Goal: Task Accomplishment & Management: Manage account settings

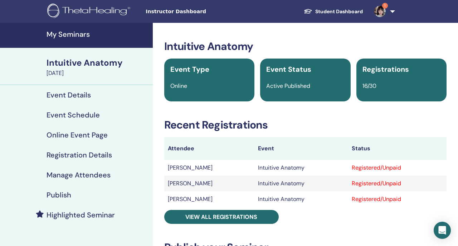
click at [99, 42] on link "My Seminars" at bounding box center [76, 35] width 153 height 25
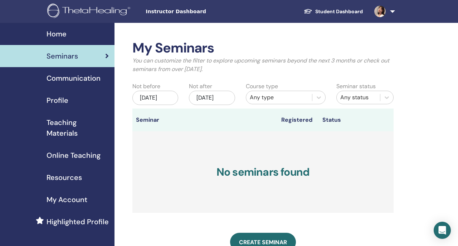
click at [382, 18] on link at bounding box center [382, 11] width 29 height 23
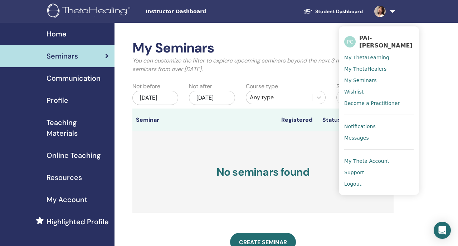
click at [344, 181] on ul "PC PAI-YU CHENG My ThetaLearning My ThetaHealers My Seminars Wishlist Become a …" at bounding box center [379, 110] width 80 height 169
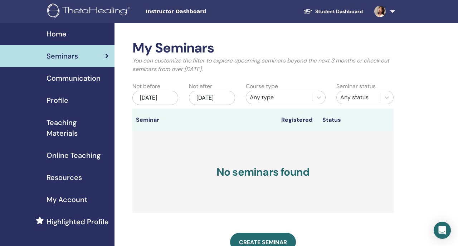
click at [377, 15] on img at bounding box center [379, 11] width 11 height 11
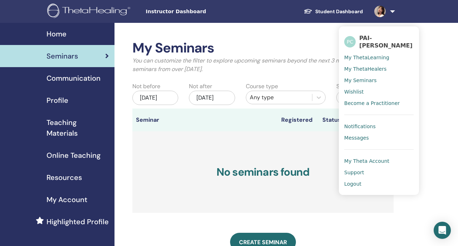
click at [353, 181] on span "Logout" at bounding box center [352, 184] width 17 height 6
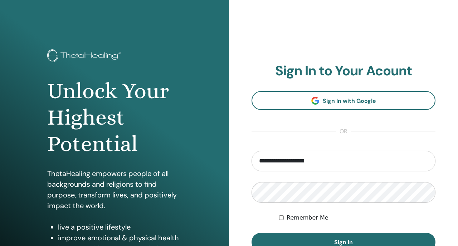
click at [274, 158] on input "**********" at bounding box center [343, 161] width 184 height 21
click at [285, 164] on input "**********" at bounding box center [343, 161] width 184 height 21
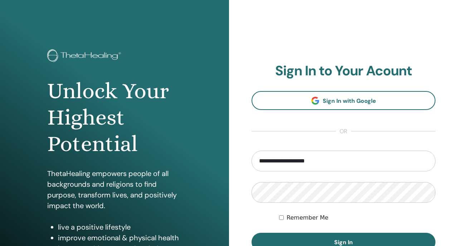
click at [285, 164] on input "**********" at bounding box center [343, 161] width 184 height 21
type input "*"
type input "**********"
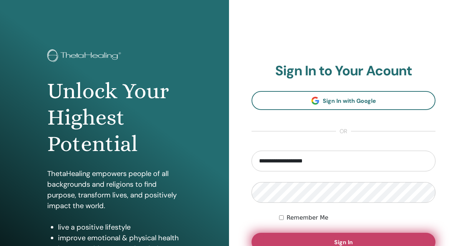
click at [300, 236] on button "Sign In" at bounding box center [343, 242] width 184 height 19
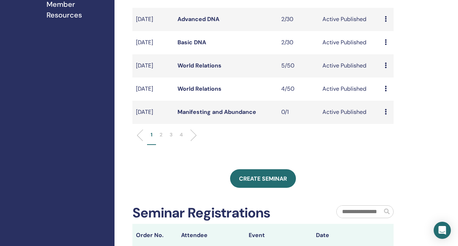
scroll to position [241, 0]
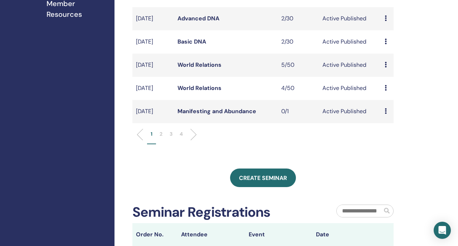
click at [162, 144] on li "2" at bounding box center [161, 138] width 10 height 14
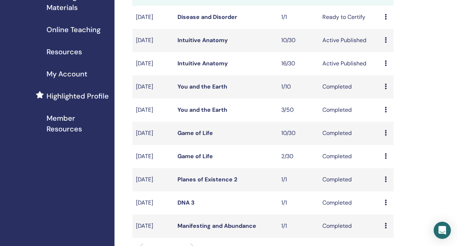
scroll to position [44, 0]
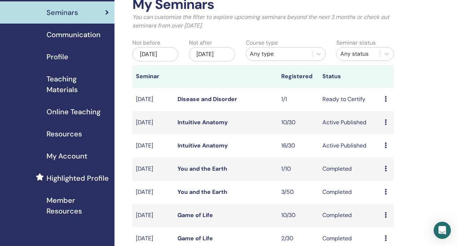
click at [188, 126] on link "Intuitive Anatomy" at bounding box center [202, 123] width 50 height 8
click at [185, 149] on link "Intuitive Anatomy" at bounding box center [202, 146] width 50 height 8
click at [195, 149] on link "Intuitive Anatomy" at bounding box center [202, 146] width 50 height 8
click at [201, 126] on link "Intuitive Anatomy" at bounding box center [202, 123] width 50 height 8
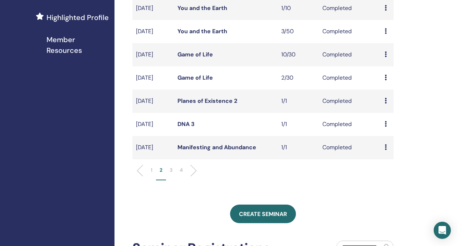
scroll to position [262, 0]
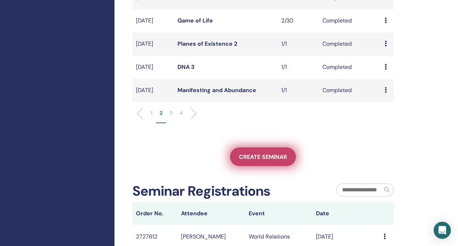
click at [246, 161] on span "Create seminar" at bounding box center [263, 157] width 48 height 8
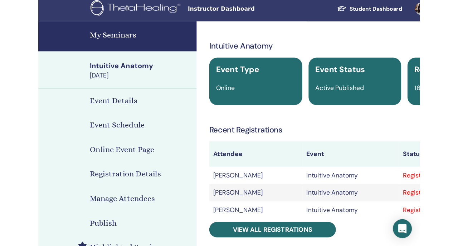
scroll to position [4, 0]
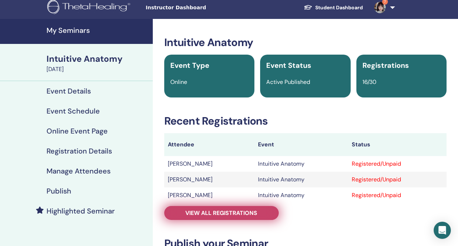
click at [203, 211] on span "View all registrations" at bounding box center [221, 214] width 72 height 8
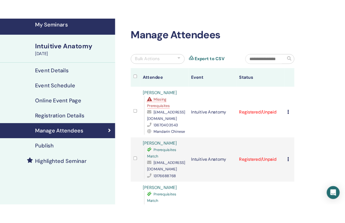
scroll to position [26, 0]
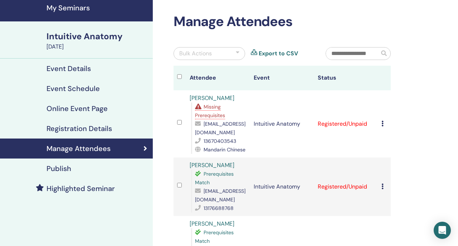
click at [216, 118] on span "Missing Prerequisites" at bounding box center [210, 111] width 30 height 15
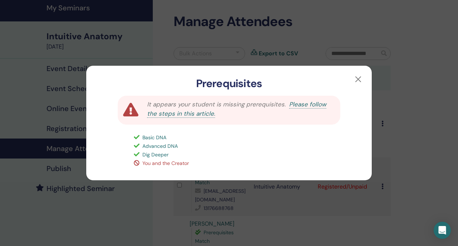
click at [255, 62] on div "Prerequisites It appears your student is missing prerequisites. Please follow t…" at bounding box center [229, 123] width 458 height 246
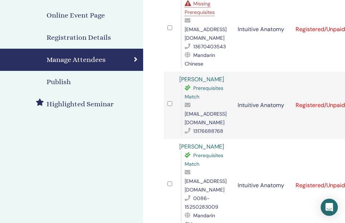
scroll to position [123, 0]
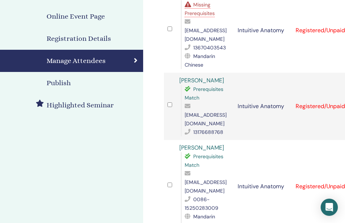
click at [204, 112] on span "z13176688768@163.com" at bounding box center [206, 119] width 42 height 15
copy span "z13176688768@163.com"
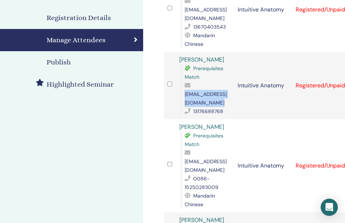
scroll to position [145, 0]
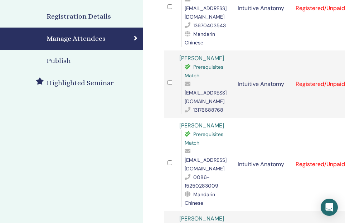
click at [215, 157] on span "597735635@qq.com" at bounding box center [206, 164] width 42 height 15
click at [215, 157] on span "[EMAIL_ADDRESS][DOMAIN_NAME]" at bounding box center [206, 164] width 42 height 15
click at [215, 157] on span "597735635@qq.com" at bounding box center [206, 164] width 42 height 15
copy span "597735635@qq.com"
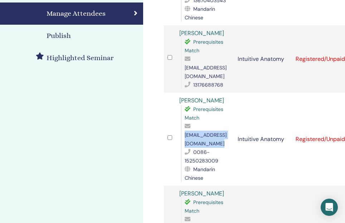
scroll to position [180, 0]
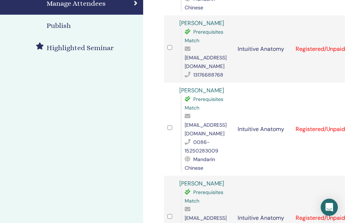
click at [199, 215] on span "734079259@qq.com" at bounding box center [206, 222] width 42 height 15
copy span "734079259@qq.com"
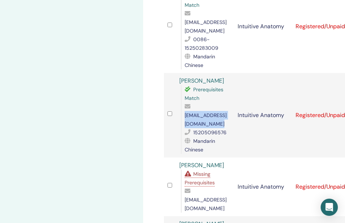
scroll to position [292, 0]
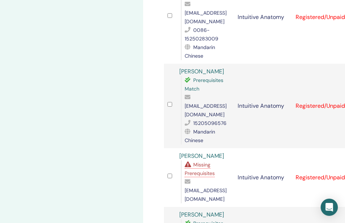
click at [200, 187] on span "13809656597@163.com" at bounding box center [206, 194] width 42 height 15
copy span "13809656597@163.com"
click at [205, 161] on span "Missing Prerequisites" at bounding box center [200, 168] width 30 height 15
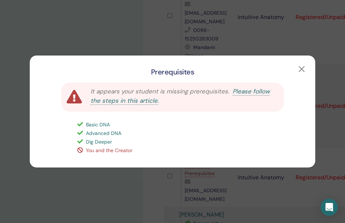
click at [340, 153] on div "Prerequisites It appears your student is missing prerequisites. Please follow t…" at bounding box center [172, 111] width 345 height 223
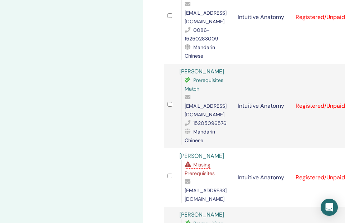
click at [222, 187] on span "13809656597@163.com" at bounding box center [206, 194] width 42 height 15
copy span "13809656597@163.com"
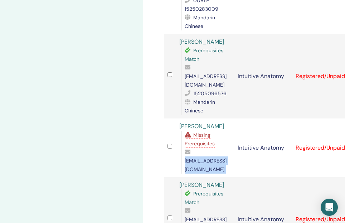
scroll to position [326, 0]
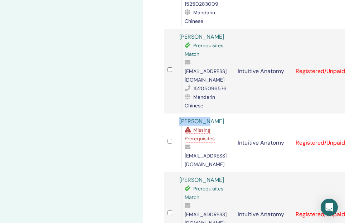
drag, startPoint x: 213, startPoint y: 89, endPoint x: 176, endPoint y: 89, distance: 37.2
click at [176, 113] on td "Tong CHEN Missing Prerequisites 13809656597@163.com" at bounding box center [205, 142] width 58 height 59
copy link "[PERSON_NAME]"
click at [190, 211] on span "64955430@qq.com" at bounding box center [206, 218] width 42 height 15
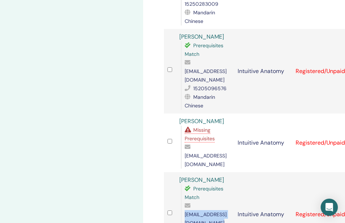
click at [190, 211] on span "64955430@qq.com" at bounding box center [206, 218] width 42 height 15
copy span "64955430@qq.com"
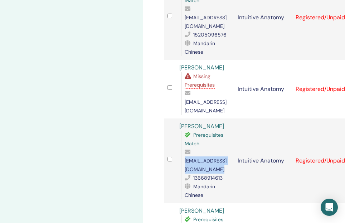
scroll to position [381, 0]
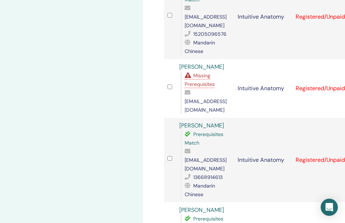
copy span "yunhuixu54@gmail.com"
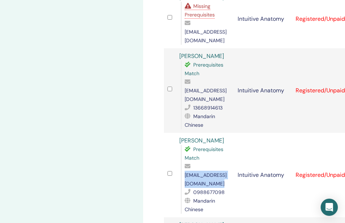
scroll to position [461, 0]
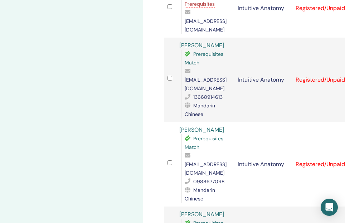
copy span "camminia.c@gmail.com"
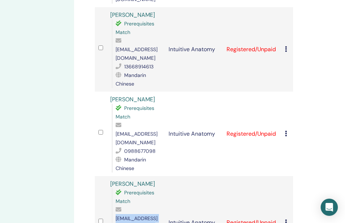
scroll to position [492, 69]
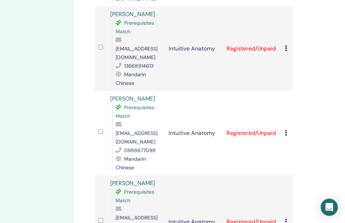
click at [285, 218] on icon at bounding box center [286, 221] width 2 height 6
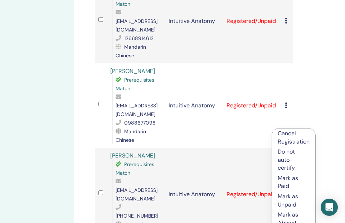
scroll to position [524, 69]
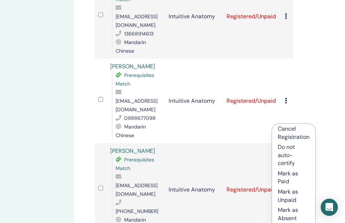
click at [298, 131] on p "Cancel Registration" at bounding box center [293, 133] width 32 height 16
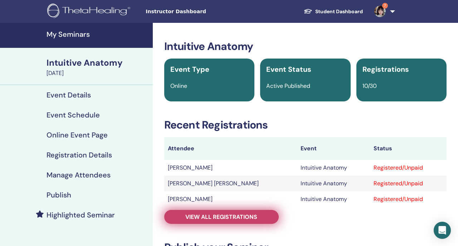
click at [182, 218] on link "View all registrations" at bounding box center [221, 217] width 114 height 14
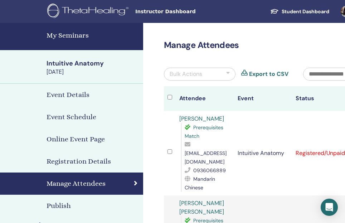
click at [200, 155] on span "aj3love@gmail.com" at bounding box center [206, 157] width 42 height 15
copy span "aj3love@gmail.com"
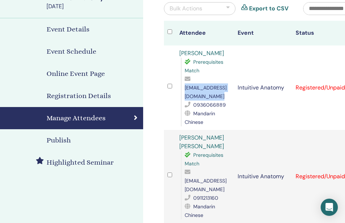
scroll to position [65, 0]
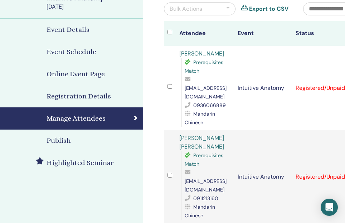
click at [202, 178] on span "sylvia8776@gmail.com" at bounding box center [206, 185] width 42 height 15
copy span "sylvia8776@gmail.com"
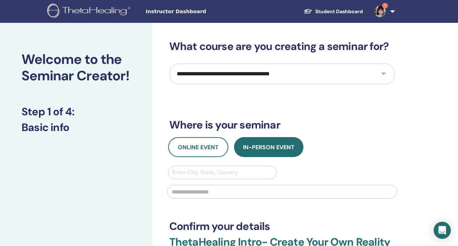
click at [221, 79] on select "**********" at bounding box center [282, 74] width 226 height 21
select select "*"
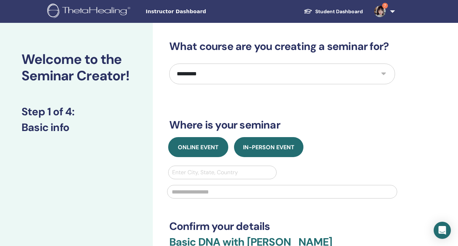
click at [203, 148] on span "Online Event" at bounding box center [198, 148] width 41 height 8
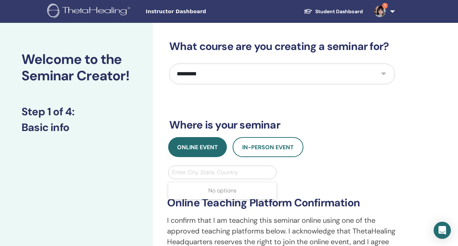
click at [197, 170] on div at bounding box center [222, 173] width 101 height 10
type input "******"
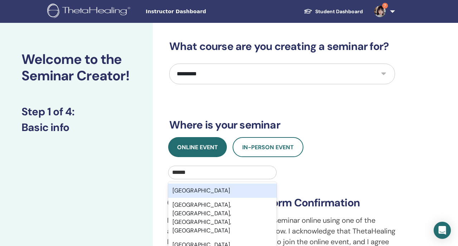
click at [207, 191] on div "Taiwan" at bounding box center [222, 191] width 109 height 14
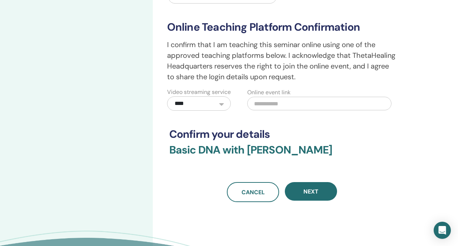
scroll to position [179, 0]
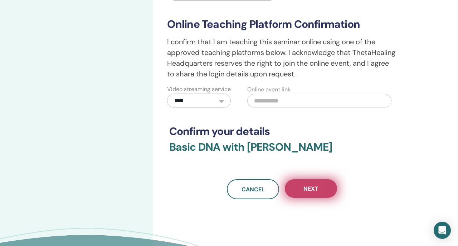
click at [300, 195] on button "Next" at bounding box center [311, 189] width 52 height 19
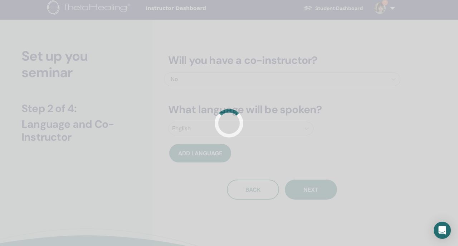
scroll to position [0, 0]
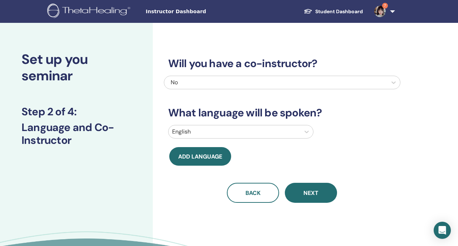
click at [196, 131] on div at bounding box center [234, 132] width 124 height 10
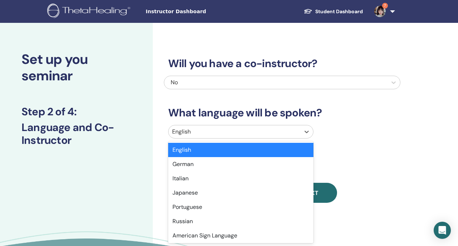
scroll to position [5, 0]
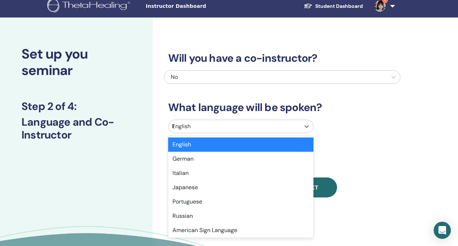
type input "**"
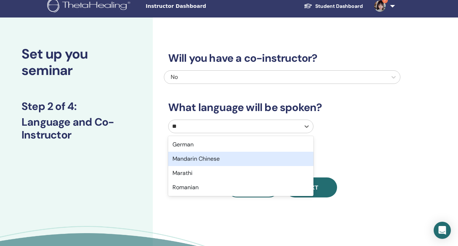
click at [202, 158] on div "Mandarin Chinese" at bounding box center [240, 159] width 145 height 14
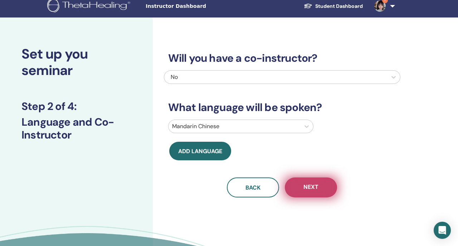
click at [294, 194] on button "Next" at bounding box center [311, 188] width 52 height 20
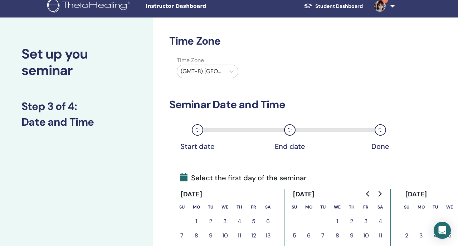
click at [215, 75] on div at bounding box center [201, 72] width 41 height 10
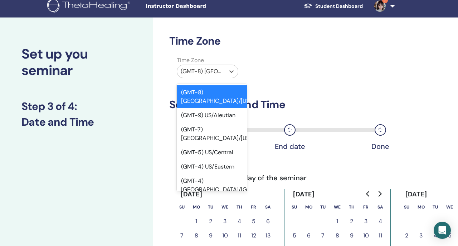
type input "*"
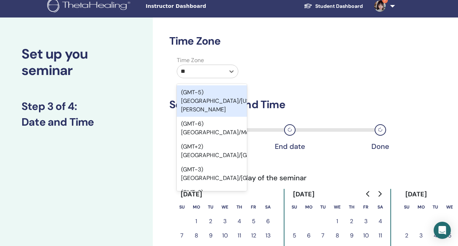
type input "***"
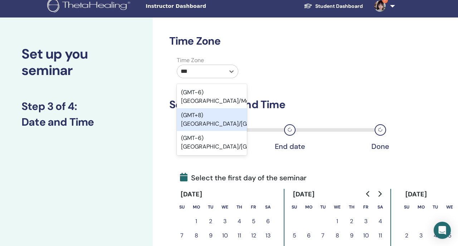
click at [233, 108] on div "(GMT+8) Asia/Taipei" at bounding box center [212, 119] width 70 height 23
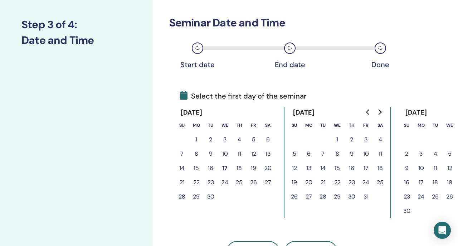
scroll to position [90, 0]
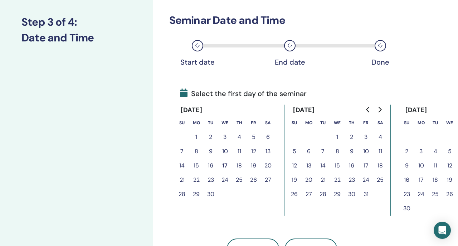
click at [253, 166] on button "19" at bounding box center [253, 166] width 14 height 14
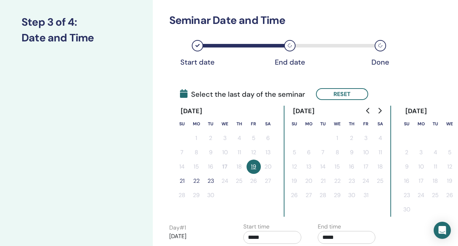
click at [197, 182] on button "22" at bounding box center [196, 181] width 14 height 14
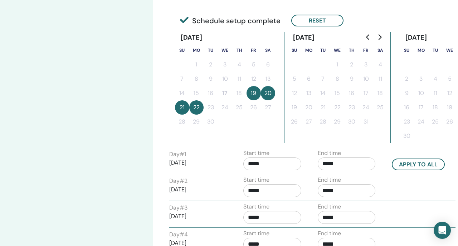
scroll to position [163, 0]
click at [273, 168] on input "*****" at bounding box center [272, 164] width 58 height 13
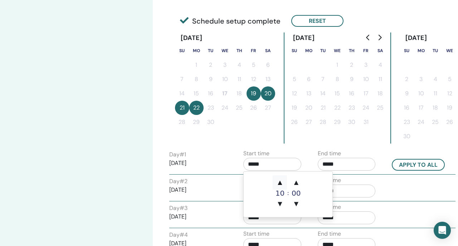
click at [280, 187] on span "▲" at bounding box center [279, 183] width 14 height 14
type input "*****"
click at [391, 167] on div "Apply to all" at bounding box center [423, 165] width 74 height 12
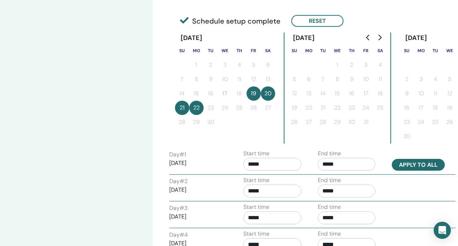
click at [392, 167] on button "Apply to all" at bounding box center [418, 165] width 53 height 12
type input "*****"
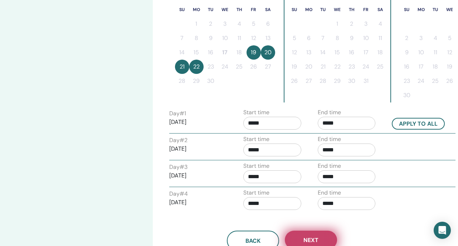
click at [289, 241] on button "Next" at bounding box center [311, 240] width 52 height 19
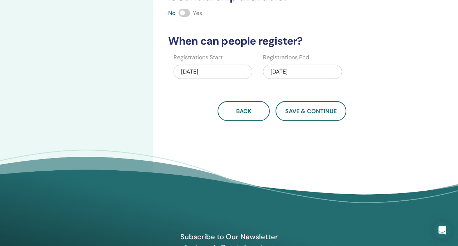
scroll to position [0, 0]
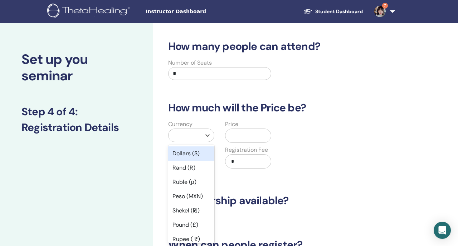
click at [187, 139] on div at bounding box center [184, 136] width 25 height 10
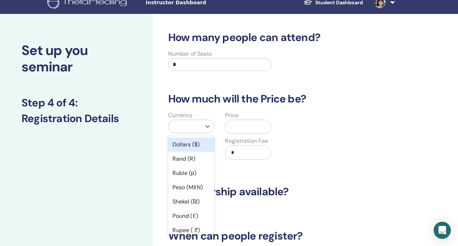
click at [187, 144] on div "Dollars ($)" at bounding box center [191, 145] width 46 height 14
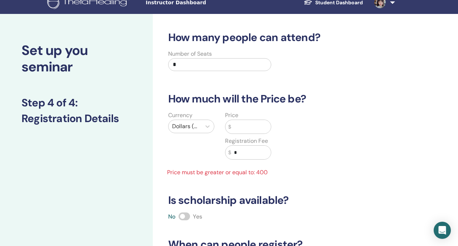
click at [241, 131] on input "text" at bounding box center [251, 127] width 40 height 14
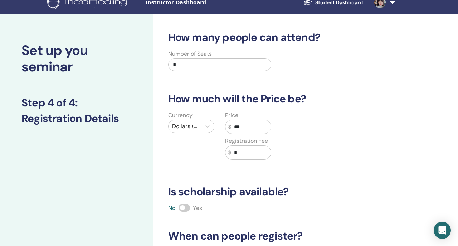
type input "***"
click at [246, 150] on input "*" at bounding box center [251, 153] width 40 height 14
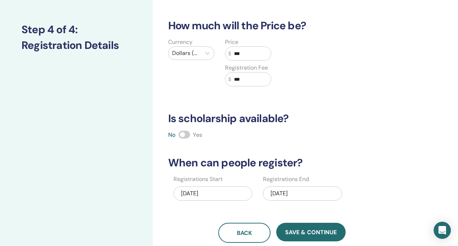
scroll to position [90, 0]
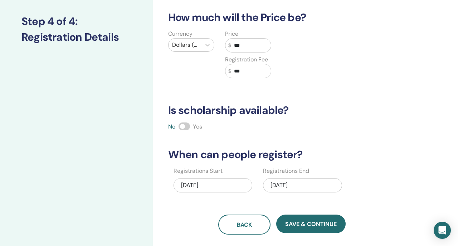
type input "***"
click at [284, 190] on div "09/22/2025" at bounding box center [302, 185] width 79 height 14
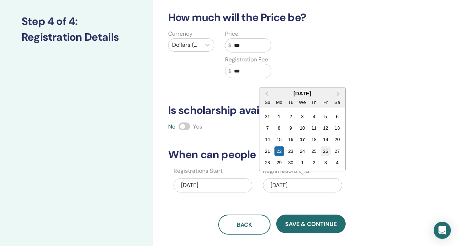
click at [324, 153] on div "26" at bounding box center [326, 152] width 10 height 10
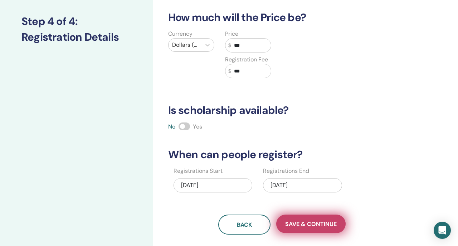
click at [300, 230] on button "Save & Continue" at bounding box center [310, 224] width 69 height 19
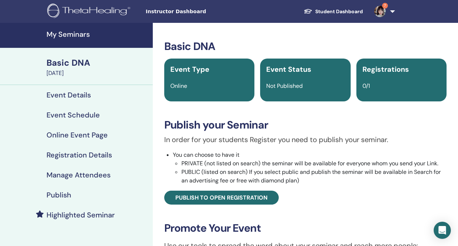
click at [99, 191] on link "Publish" at bounding box center [76, 195] width 153 height 20
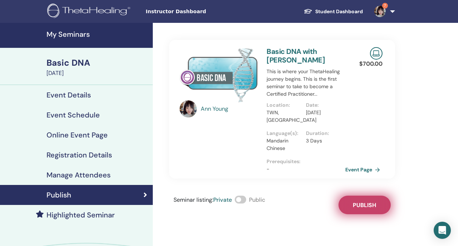
click at [358, 201] on button "Publish" at bounding box center [364, 205] width 52 height 19
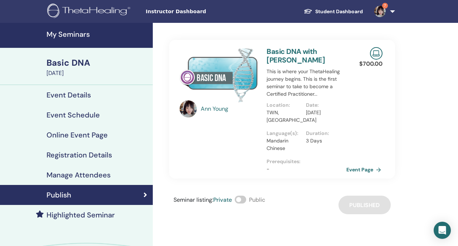
click at [352, 172] on link "Event Page" at bounding box center [365, 169] width 38 height 11
click at [100, 33] on h4 "My Seminars" at bounding box center [97, 34] width 102 height 9
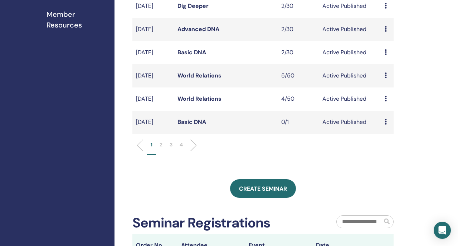
scroll to position [245, 0]
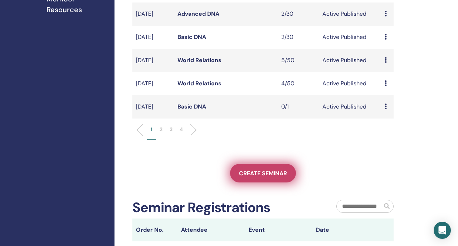
click at [236, 183] on link "Create seminar" at bounding box center [263, 173] width 66 height 19
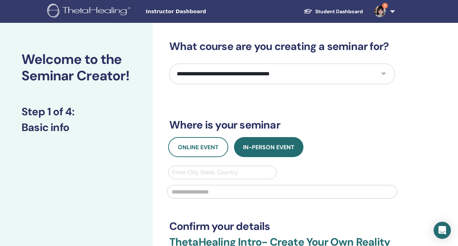
click at [216, 72] on select "**********" at bounding box center [282, 74] width 226 height 21
select select "*"
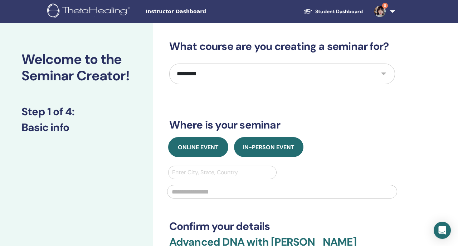
click at [196, 148] on span "Online Event" at bounding box center [198, 148] width 41 height 8
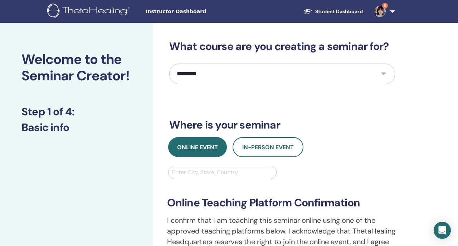
click at [191, 176] on div at bounding box center [222, 173] width 101 height 10
type input "***"
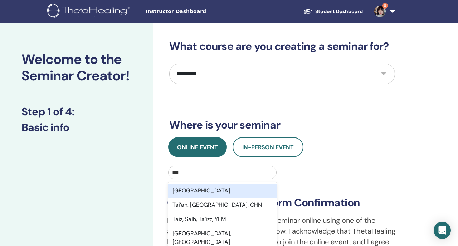
click at [202, 190] on div "Taiwan" at bounding box center [222, 191] width 109 height 14
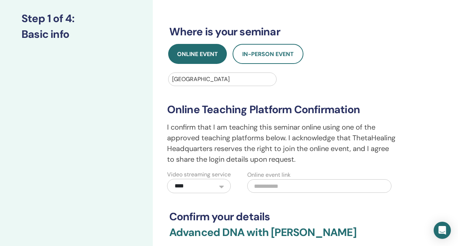
scroll to position [164, 0]
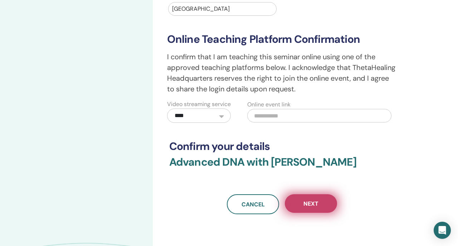
click at [301, 213] on button "Next" at bounding box center [311, 204] width 52 height 19
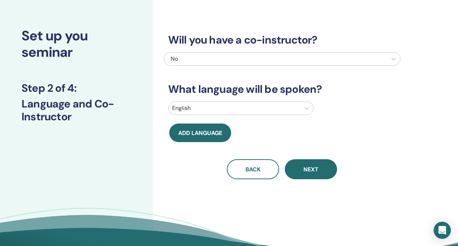
scroll to position [24, 0]
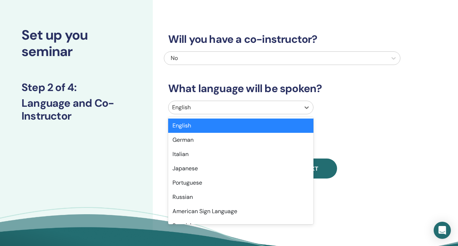
click at [193, 106] on div at bounding box center [234, 108] width 124 height 10
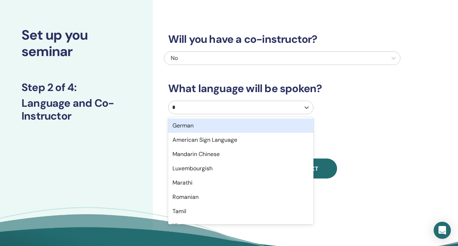
type input "**"
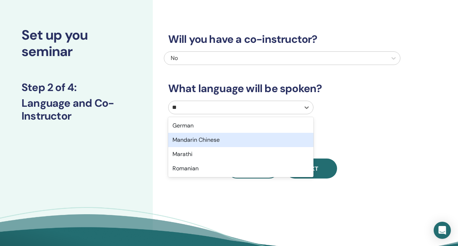
click at [197, 138] on div "Mandarin Chinese" at bounding box center [240, 140] width 145 height 14
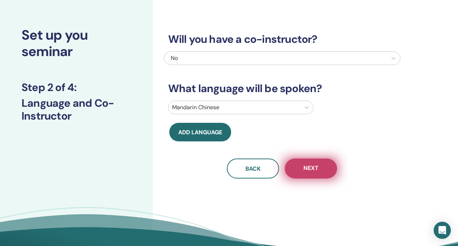
click at [300, 168] on button "Next" at bounding box center [311, 169] width 52 height 20
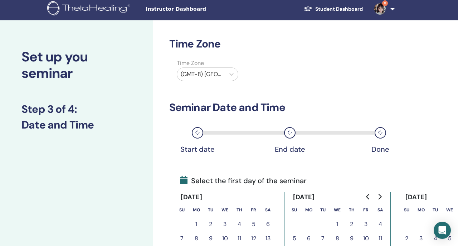
scroll to position [0, 0]
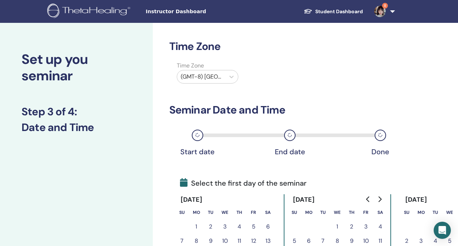
click at [208, 75] on div at bounding box center [201, 77] width 41 height 10
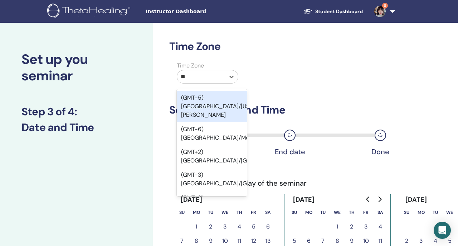
type input "***"
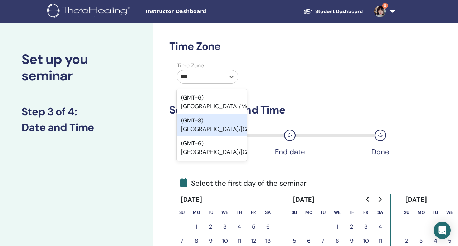
click at [215, 114] on div "(GMT+8) Asia/Taipei" at bounding box center [212, 125] width 70 height 23
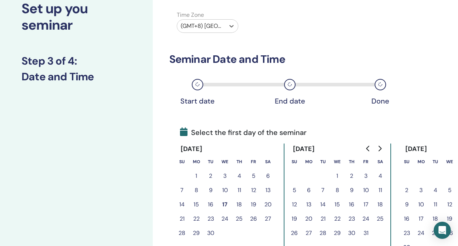
scroll to position [69, 0]
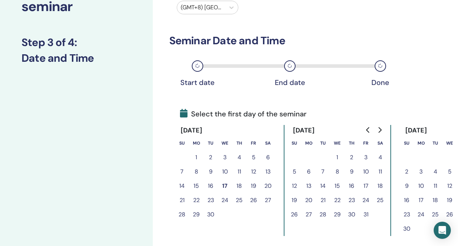
click at [215, 199] on button "23" at bounding box center [210, 200] width 14 height 14
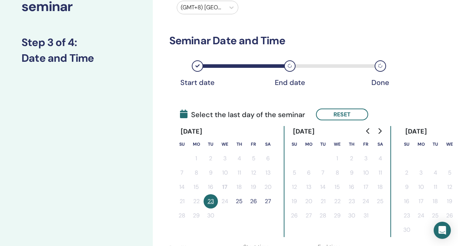
click at [255, 203] on button "26" at bounding box center [253, 202] width 14 height 14
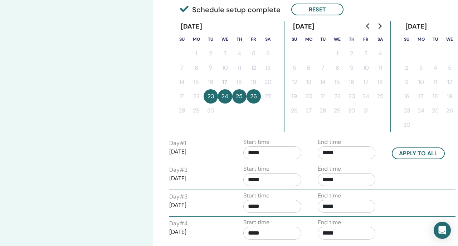
scroll to position [182, 0]
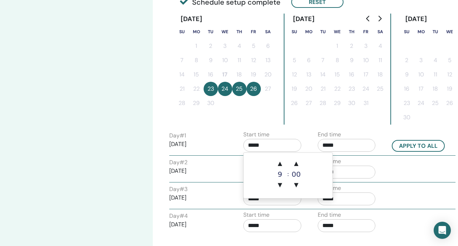
click at [270, 144] on input "*****" at bounding box center [272, 145] width 58 height 13
click at [280, 166] on span "▲" at bounding box center [279, 164] width 14 height 14
type input "*****"
click at [401, 146] on button "Apply to all" at bounding box center [418, 146] width 53 height 12
type input "*****"
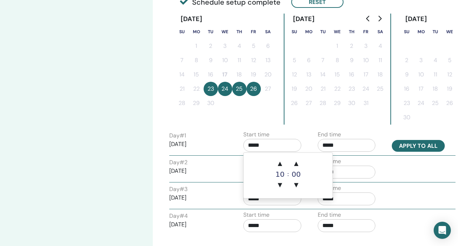
type input "*****"
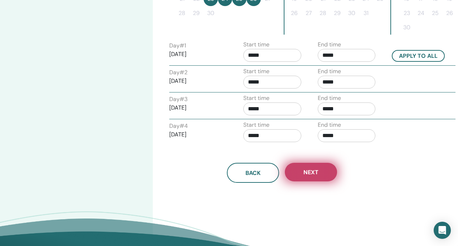
click at [302, 175] on button "Next" at bounding box center [311, 172] width 52 height 19
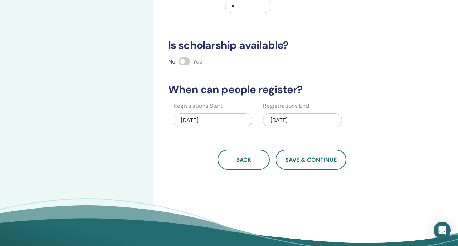
scroll to position [0, 0]
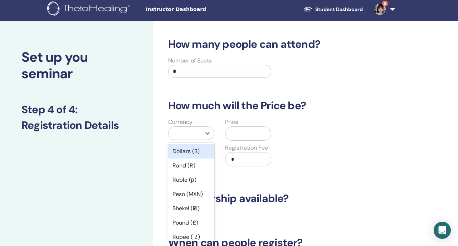
click at [191, 139] on div at bounding box center [184, 133] width 33 height 13
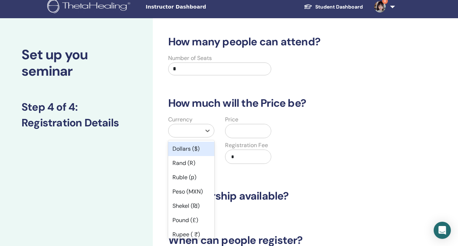
scroll to position [9, 0]
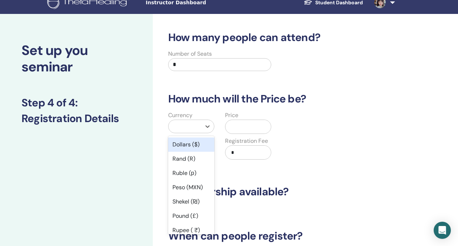
click at [193, 142] on div "Dollars ($)" at bounding box center [191, 145] width 46 height 14
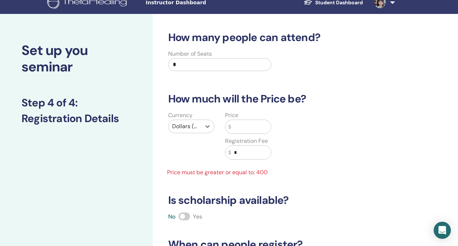
click at [234, 132] on input "text" at bounding box center [251, 127] width 40 height 14
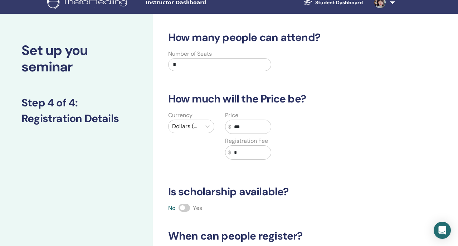
type input "***"
click at [242, 156] on input "*" at bounding box center [251, 153] width 40 height 14
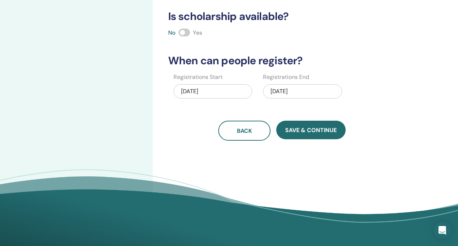
scroll to position [226, 0]
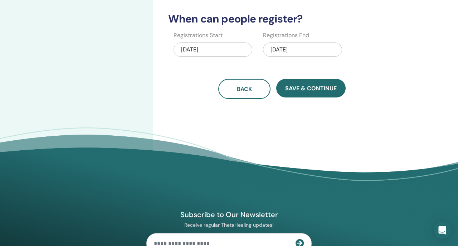
type input "***"
click at [295, 52] on div "09/26/2025" at bounding box center [302, 50] width 79 height 14
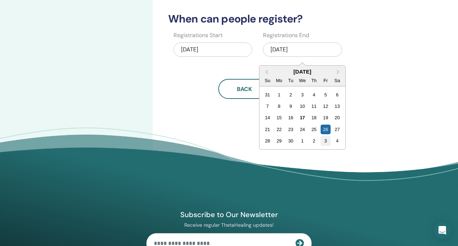
click at [324, 139] on div "3" at bounding box center [326, 141] width 10 height 10
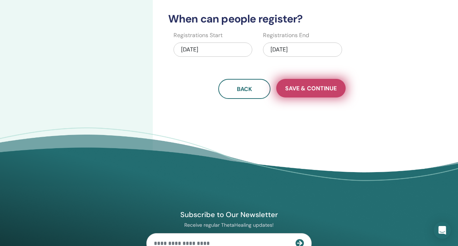
click at [319, 93] on button "Save & Continue" at bounding box center [310, 88] width 69 height 19
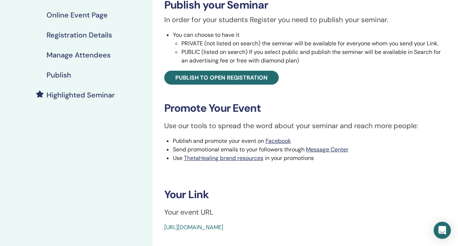
scroll to position [112, 0]
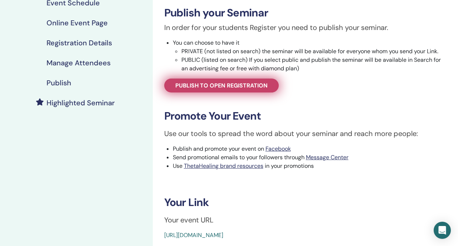
click at [258, 91] on link "Publish to open registration" at bounding box center [221, 86] width 114 height 14
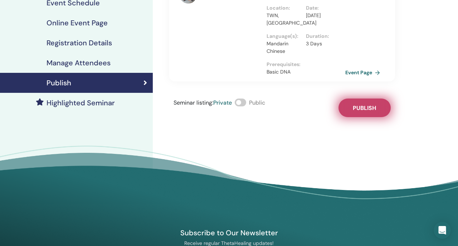
click at [344, 113] on button "Publish" at bounding box center [364, 108] width 52 height 19
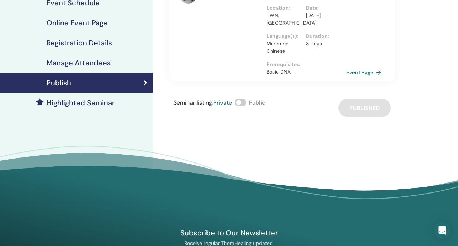
click at [358, 78] on link "Event Page" at bounding box center [365, 72] width 38 height 11
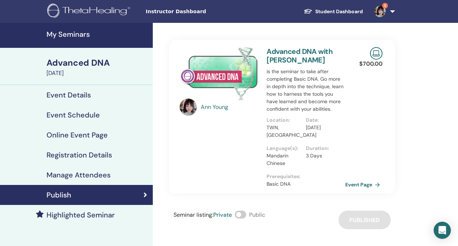
click at [94, 39] on link "My Seminars" at bounding box center [76, 35] width 153 height 25
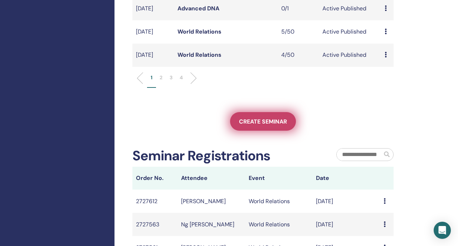
scroll to position [299, 0]
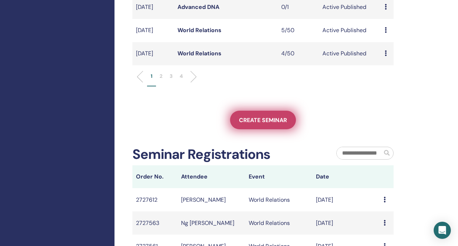
click at [236, 129] on link "Create seminar" at bounding box center [263, 120] width 66 height 19
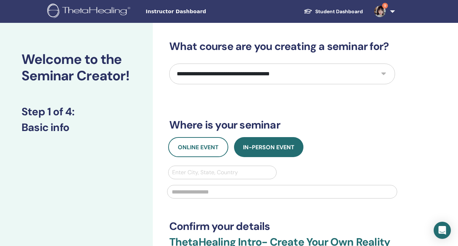
click at [222, 79] on select "**********" at bounding box center [282, 74] width 226 height 21
select select "**"
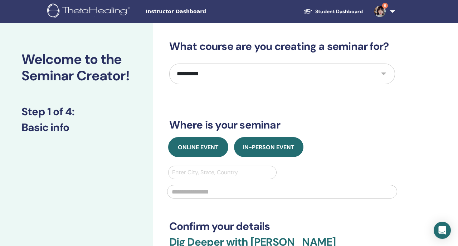
click at [191, 156] on button "Online Event" at bounding box center [198, 147] width 60 height 20
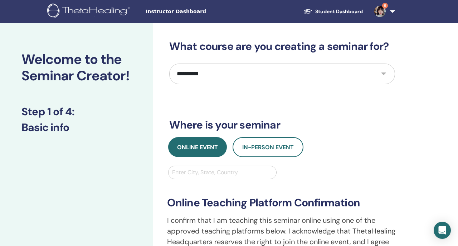
click at [191, 177] on div at bounding box center [222, 173] width 101 height 10
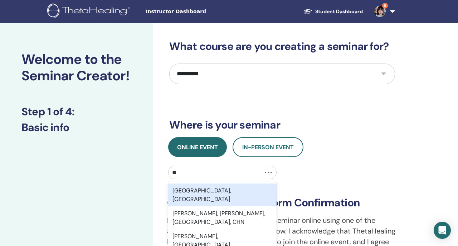
type input "***"
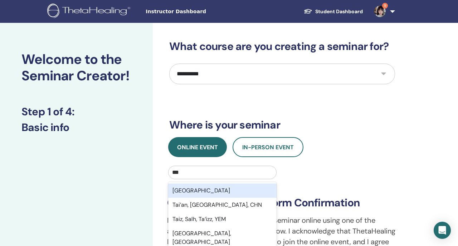
click at [192, 193] on div "Taiwan" at bounding box center [222, 191] width 109 height 14
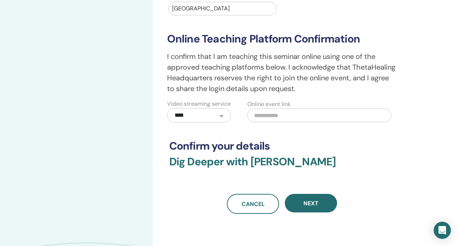
scroll to position [166, 0]
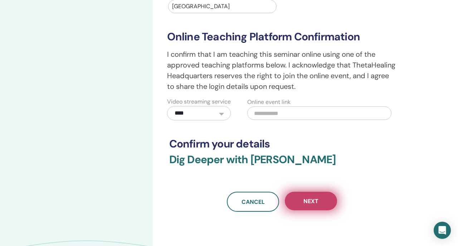
click at [304, 205] on span "Next" at bounding box center [310, 202] width 15 height 8
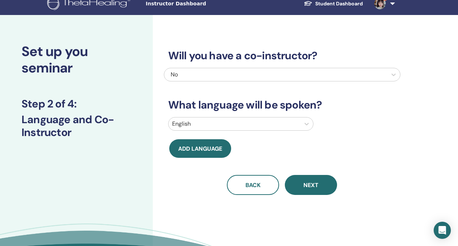
scroll to position [0, 0]
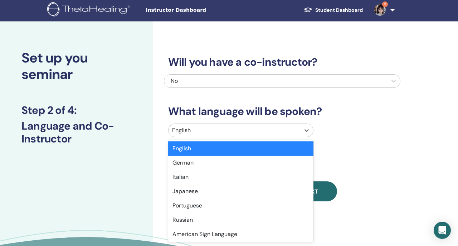
click at [249, 129] on div at bounding box center [234, 131] width 124 height 10
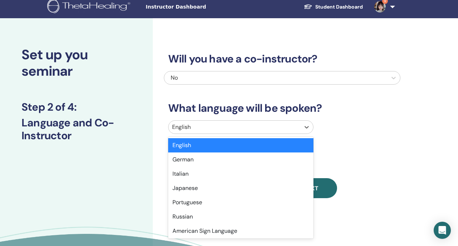
scroll to position [5, 0]
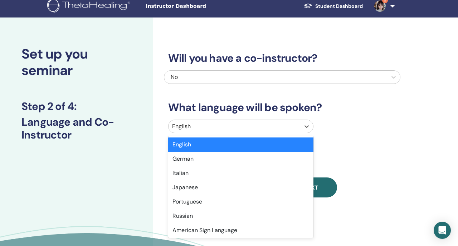
type input "*"
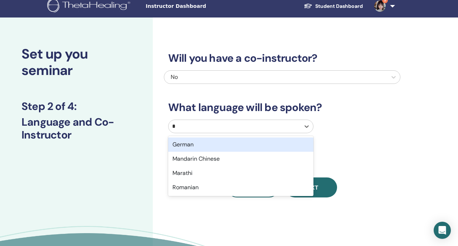
type input "**"
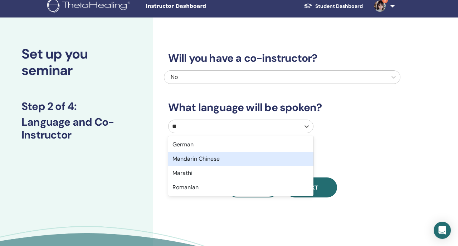
click at [244, 155] on div "Mandarin Chinese" at bounding box center [240, 159] width 145 height 14
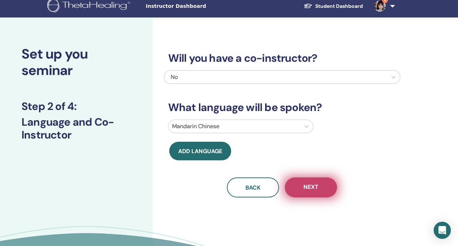
click at [309, 187] on span "Next" at bounding box center [310, 187] width 15 height 9
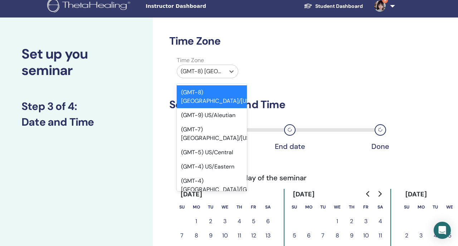
click at [223, 71] on div "(GMT-8) US/Alaska" at bounding box center [201, 71] width 48 height 13
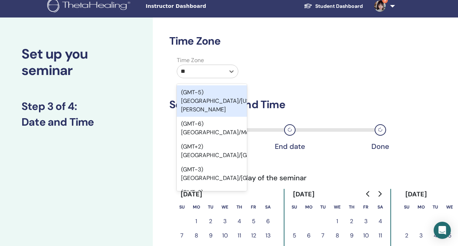
type input "***"
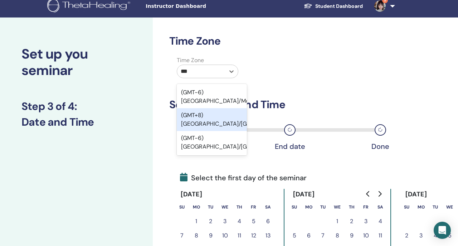
click at [228, 108] on div "(GMT+8) Asia/Taipei" at bounding box center [212, 119] width 70 height 23
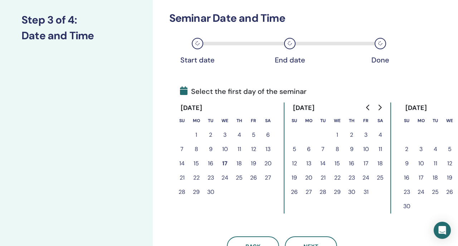
scroll to position [97, 0]
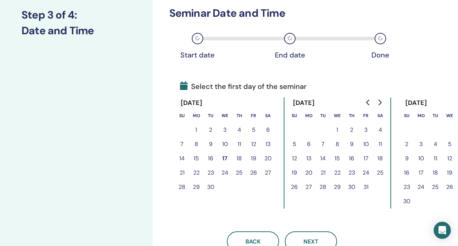
click at [269, 173] on button "27" at bounding box center [268, 173] width 14 height 14
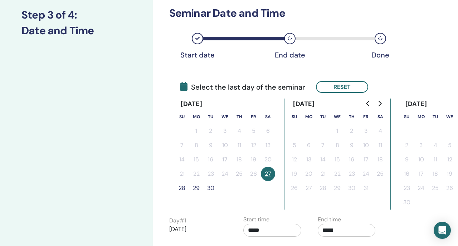
click at [196, 190] on button "29" at bounding box center [196, 188] width 14 height 14
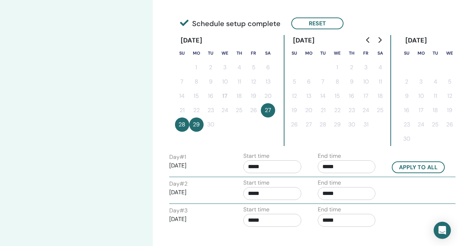
scroll to position [161, 0]
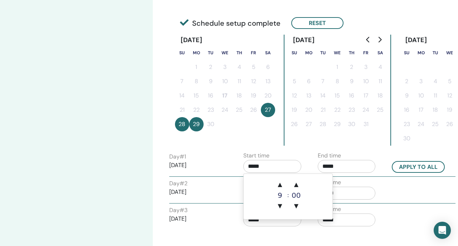
click at [283, 170] on input "*****" at bounding box center [272, 166] width 58 height 13
click at [283, 183] on span "▲" at bounding box center [279, 185] width 14 height 14
type input "*****"
click at [397, 168] on button "Apply to all" at bounding box center [418, 167] width 53 height 12
type input "*****"
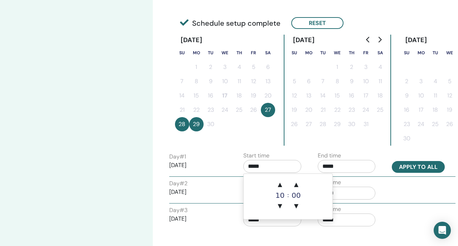
type input "*****"
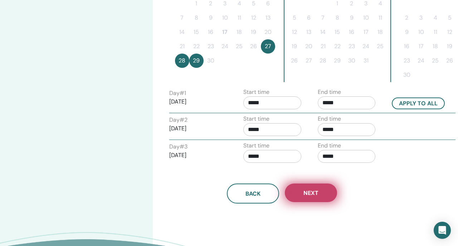
click at [308, 189] on button "Next" at bounding box center [311, 193] width 52 height 19
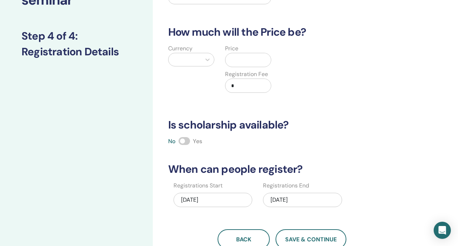
scroll to position [0, 0]
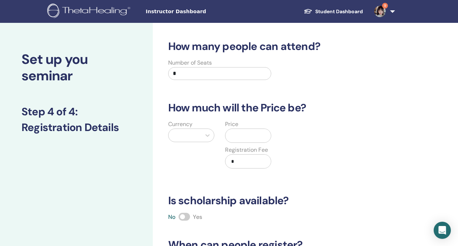
click at [201, 126] on div "Currency" at bounding box center [191, 148] width 57 height 57
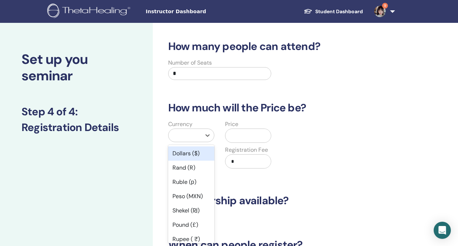
click at [201, 129] on div at bounding box center [184, 135] width 33 height 13
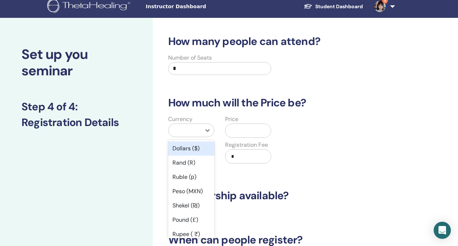
scroll to position [9, 0]
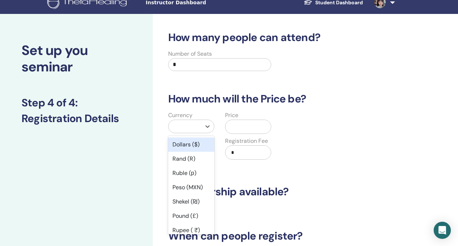
click at [199, 146] on div "Dollars ($)" at bounding box center [191, 145] width 46 height 14
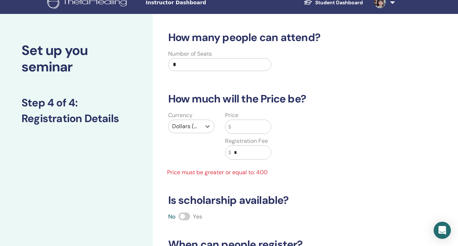
click at [232, 129] on input "text" at bounding box center [251, 127] width 40 height 14
type input "*"
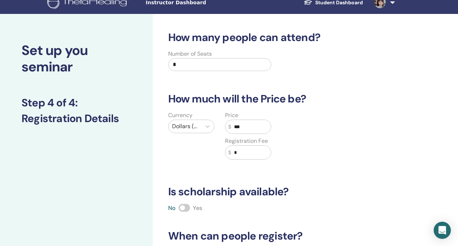
type input "***"
click at [242, 159] on input "*" at bounding box center [251, 153] width 40 height 14
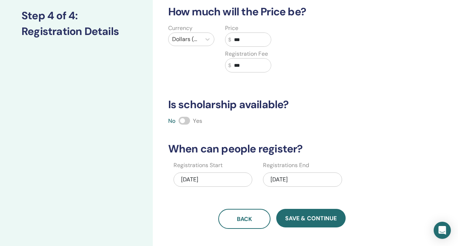
scroll to position [100, 0]
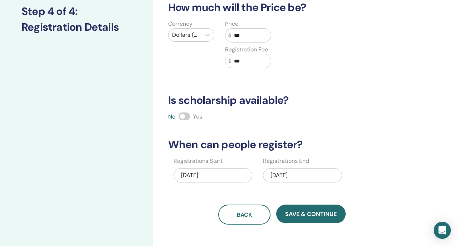
type input "***"
click at [306, 173] on div "09/29/2025" at bounding box center [302, 175] width 79 height 14
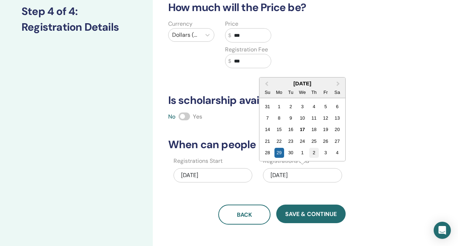
click at [313, 154] on div "2" at bounding box center [314, 153] width 10 height 10
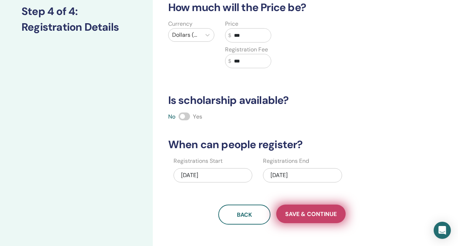
click at [298, 217] on span "Save & Continue" at bounding box center [310, 215] width 51 height 8
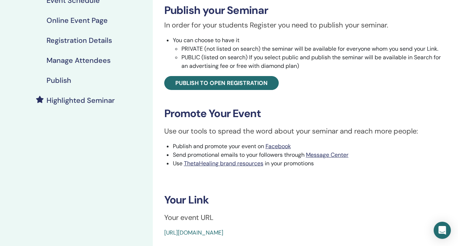
scroll to position [132, 0]
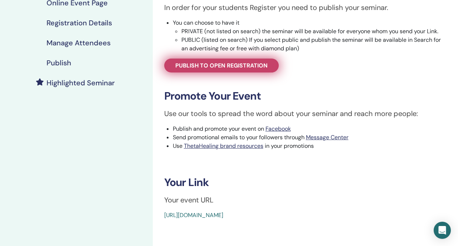
click at [250, 69] on span "Publish to open registration" at bounding box center [221, 66] width 92 height 8
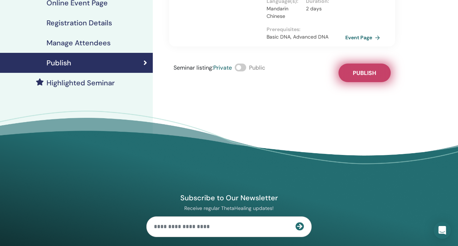
click at [368, 76] on span "Publish" at bounding box center [364, 73] width 23 height 8
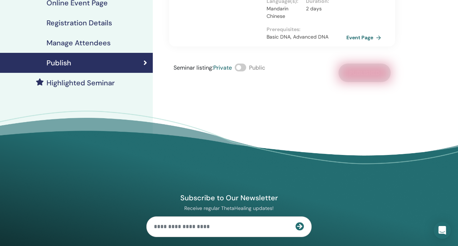
click at [358, 42] on link "Event Page" at bounding box center [365, 37] width 38 height 11
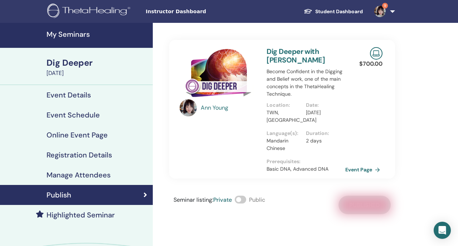
click at [109, 37] on h4 "My Seminars" at bounding box center [97, 34] width 102 height 9
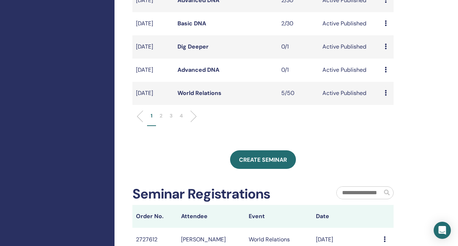
scroll to position [284, 0]
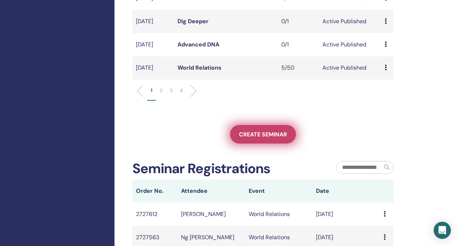
click at [238, 144] on link "Create seminar" at bounding box center [263, 134] width 66 height 19
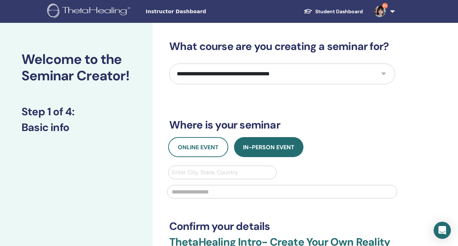
click at [222, 72] on select "**********" at bounding box center [282, 74] width 226 height 21
select select "****"
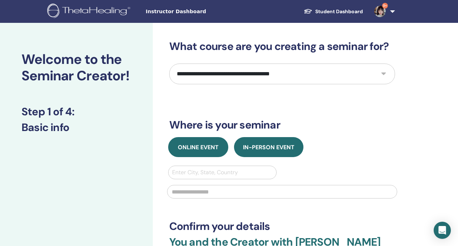
click at [191, 152] on button "Online Event" at bounding box center [198, 147] width 60 height 20
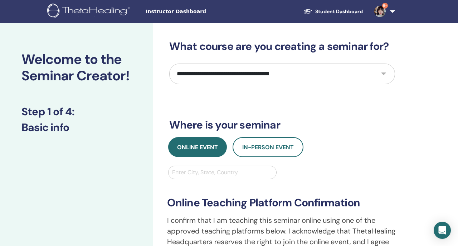
click at [191, 173] on div at bounding box center [222, 173] width 101 height 10
type input "***"
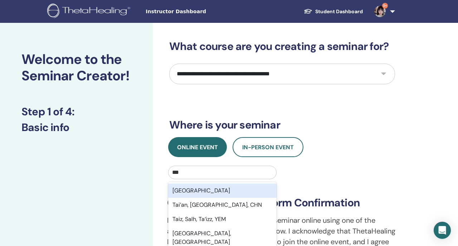
click at [195, 189] on div "[GEOGRAPHIC_DATA]" at bounding box center [222, 191] width 109 height 14
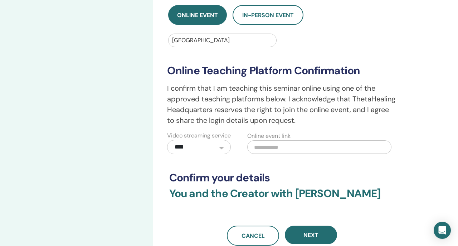
scroll to position [154, 0]
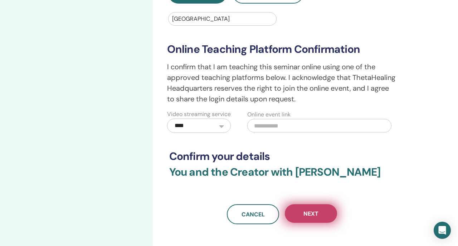
click at [302, 223] on button "Next" at bounding box center [311, 214] width 52 height 19
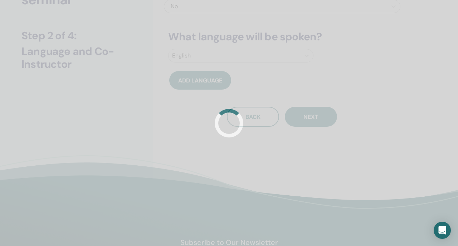
scroll to position [0, 0]
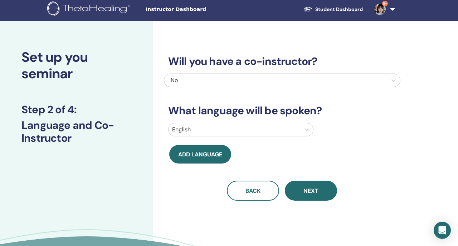
click at [191, 132] on div at bounding box center [234, 130] width 124 height 10
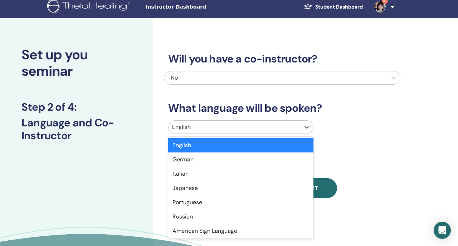
scroll to position [5, 0]
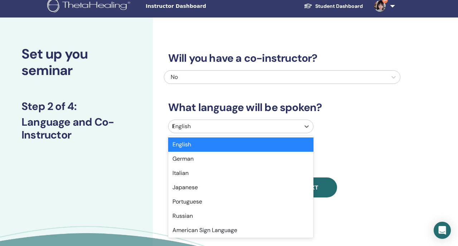
type input "**"
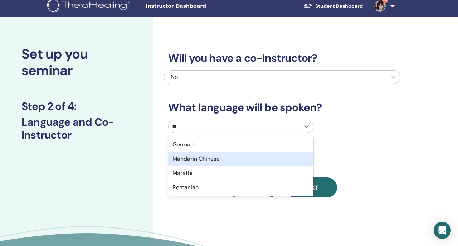
click at [197, 158] on div "Mandarin Chinese" at bounding box center [240, 159] width 145 height 14
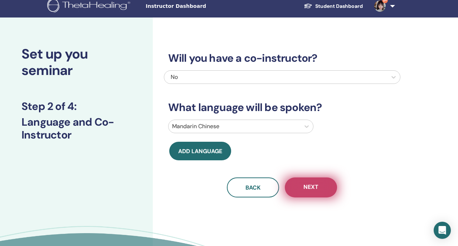
click at [306, 186] on span "Next" at bounding box center [310, 187] width 15 height 9
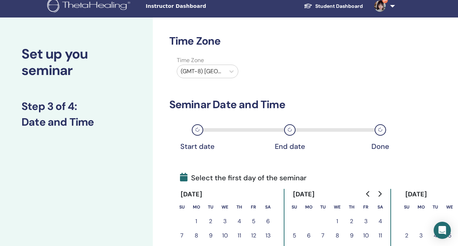
click at [215, 74] on div at bounding box center [201, 72] width 41 height 10
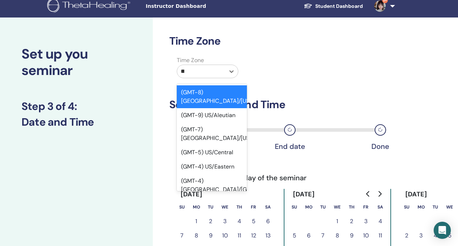
type input "***"
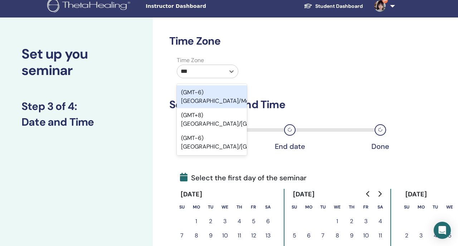
click at [226, 97] on div "(GMT-6) [GEOGRAPHIC_DATA]/Mountain" at bounding box center [212, 96] width 70 height 23
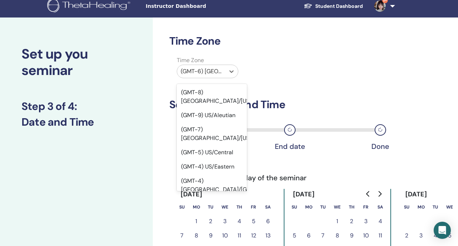
click at [218, 74] on div at bounding box center [201, 72] width 41 height 10
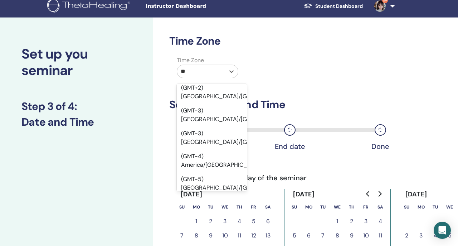
type input "***"
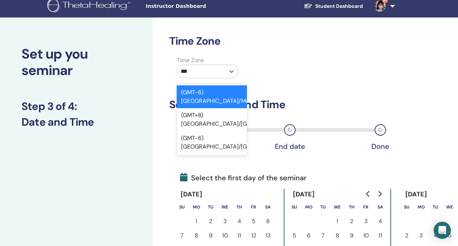
click at [219, 108] on div "(GMT+8) [GEOGRAPHIC_DATA]/[GEOGRAPHIC_DATA]" at bounding box center [212, 119] width 70 height 23
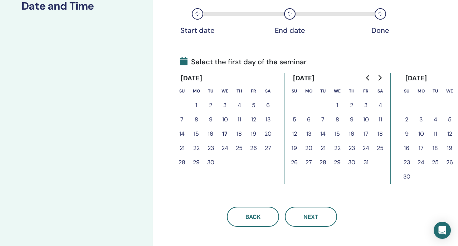
scroll to position [160, 0]
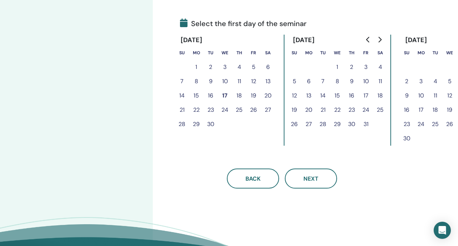
click at [214, 123] on button "30" at bounding box center [210, 124] width 14 height 14
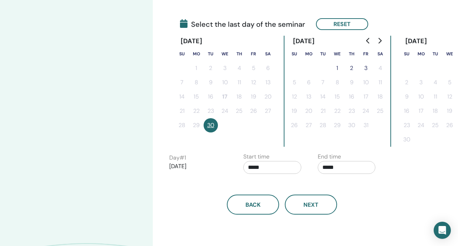
click at [356, 68] on button "2" at bounding box center [351, 68] width 14 height 14
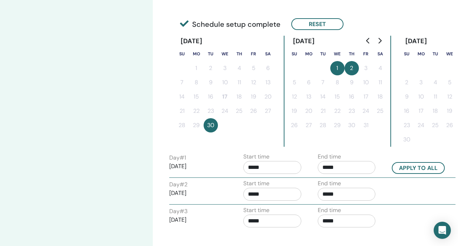
click at [291, 163] on input "*****" at bounding box center [272, 167] width 58 height 13
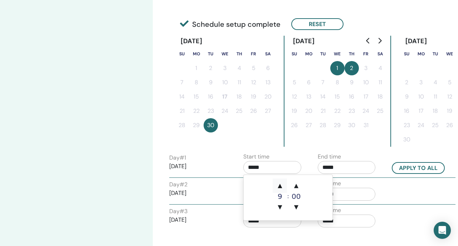
click at [275, 187] on span "▲" at bounding box center [279, 186] width 14 height 14
type input "*****"
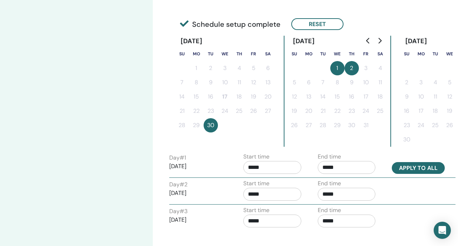
click at [398, 170] on button "Apply to all" at bounding box center [418, 168] width 53 height 12
type input "*****"
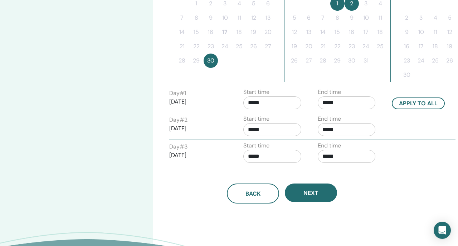
click at [304, 206] on div "Time Zone Time Zone (GMT+8) Asia/Taipei Seminar Date and Time Start date End da…" at bounding box center [305, 51] width 305 height 506
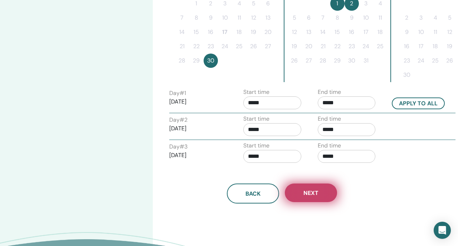
click at [304, 196] on span "Next" at bounding box center [310, 194] width 15 height 8
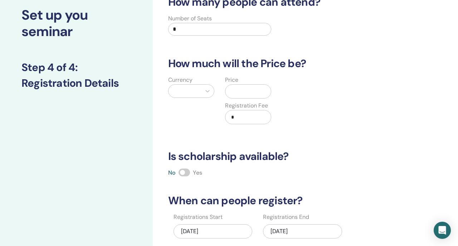
scroll to position [0, 0]
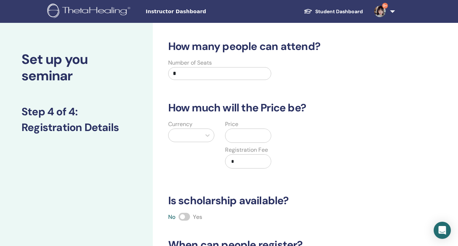
click at [190, 137] on div at bounding box center [184, 136] width 25 height 10
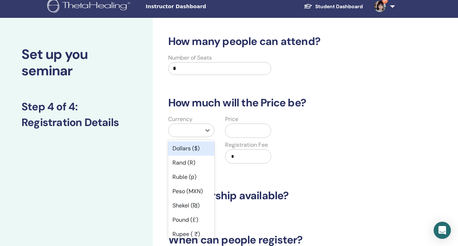
scroll to position [9, 0]
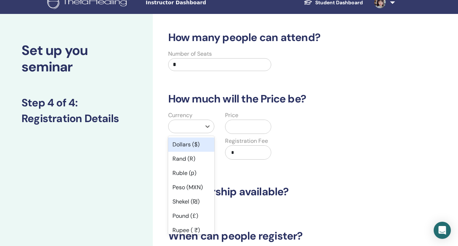
click at [190, 144] on div "Dollars ($)" at bounding box center [191, 145] width 46 height 14
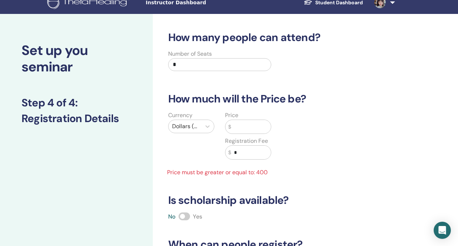
click at [234, 131] on input "text" at bounding box center [251, 127] width 40 height 14
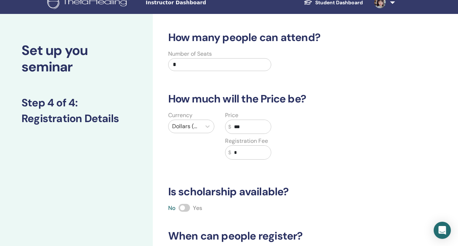
type input "***"
click at [238, 157] on input "*" at bounding box center [251, 153] width 40 height 14
type input "***"
click at [227, 177] on div "How many people can attend? Number of Seats * How much will the Price be? Curre…" at bounding box center [282, 173] width 236 height 285
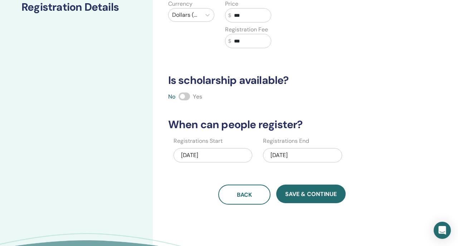
scroll to position [131, 0]
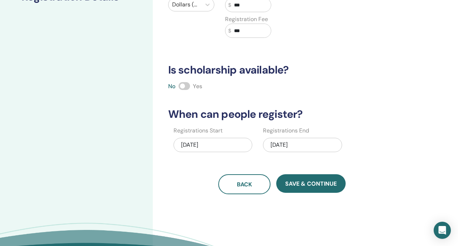
click at [297, 146] on div "10/02/2025" at bounding box center [302, 145] width 79 height 14
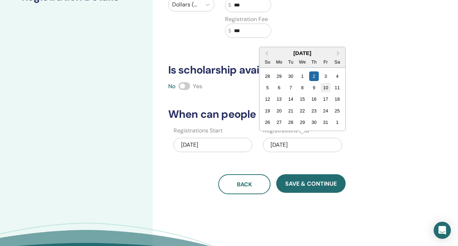
click at [325, 91] on div "10" at bounding box center [326, 88] width 10 height 10
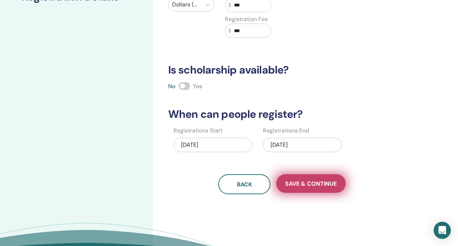
click at [313, 183] on span "Save & Continue" at bounding box center [310, 184] width 51 height 8
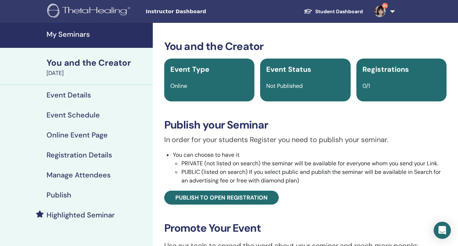
scroll to position [54, 0]
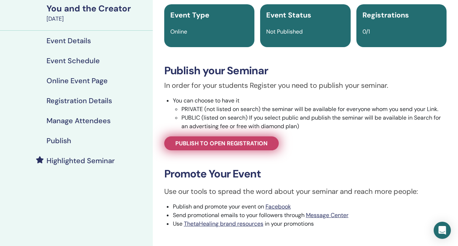
click at [234, 144] on span "Publish to open registration" at bounding box center [221, 144] width 92 height 8
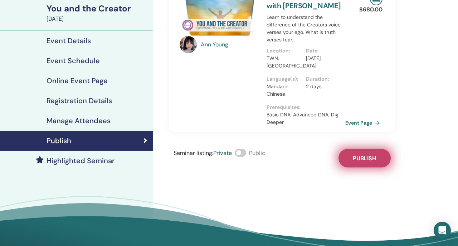
click at [344, 154] on button "Publish" at bounding box center [364, 158] width 52 height 19
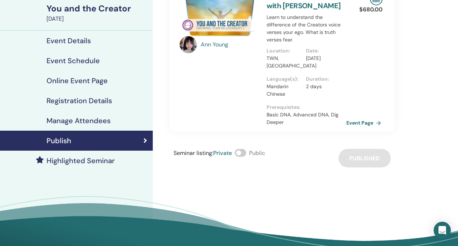
click at [359, 125] on link "Event Page" at bounding box center [365, 123] width 38 height 11
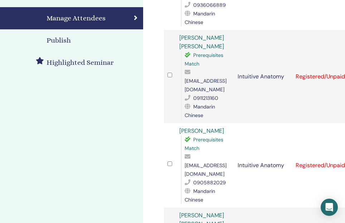
scroll to position [167, 0]
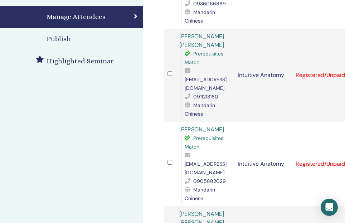
click at [206, 161] on span "[EMAIL_ADDRESS][DOMAIN_NAME]" at bounding box center [206, 168] width 42 height 15
copy span "[EMAIL_ADDRESS][DOMAIN_NAME]"
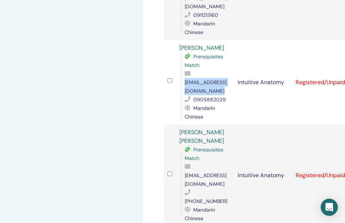
scroll to position [249, 0]
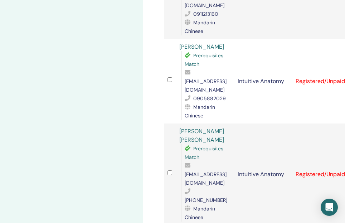
click at [200, 171] on span "[EMAIL_ADDRESS][DOMAIN_NAME]" at bounding box center [206, 178] width 42 height 15
copy span "[EMAIL_ADDRESS][DOMAIN_NAME]"
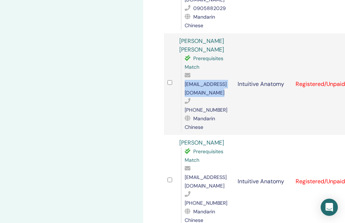
scroll to position [348, 0]
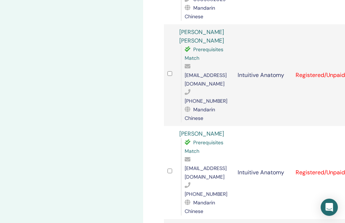
click at [203, 165] on span "[EMAIL_ADDRESS][DOMAIN_NAME]" at bounding box center [206, 172] width 42 height 15
click at [203, 165] on span "beckyjuju@gmail.com" at bounding box center [206, 172] width 42 height 15
copy span "beckyjuju@gmail.com"
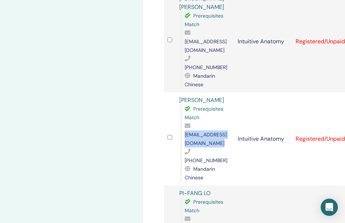
scroll to position [387, 0]
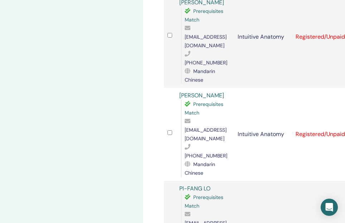
click at [197, 220] on span "jennylo7744@gmail.com" at bounding box center [206, 227] width 42 height 15
copy span "jennylo7744@gmail.com"
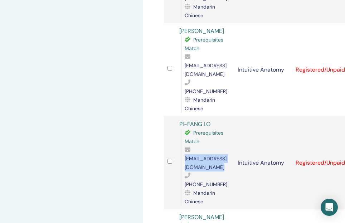
scroll to position [451, 0]
copy span "[EMAIL_ADDRESS][DOMAIN_NAME]"
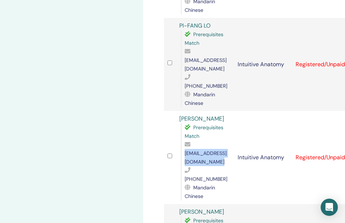
scroll to position [552, 0]
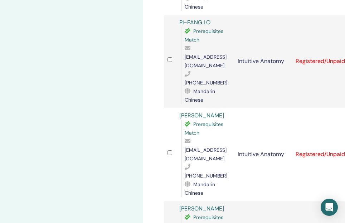
copy span "a0986779508@icloud.com"
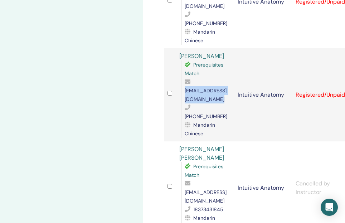
scroll to position [710, 0]
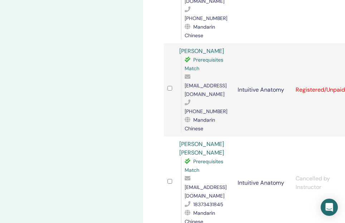
copy span "xyziris123@gmail.com"
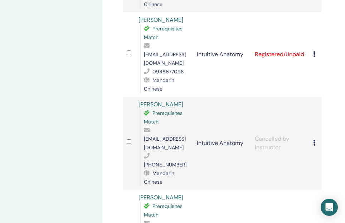
scroll to position [571, 41]
copy span "727036135@qq.com"
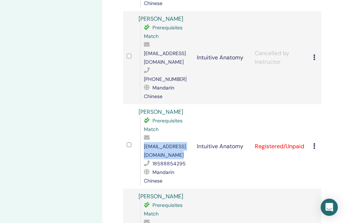
scroll to position [659, 41]
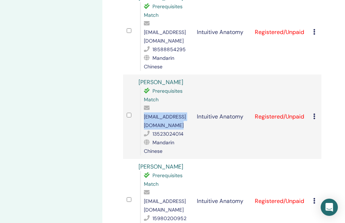
scroll to position [771, 41]
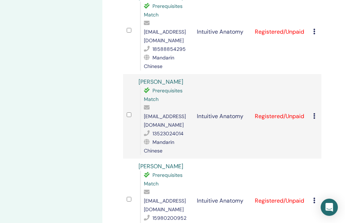
click at [166, 197] on span "xiaogafy@163.com" at bounding box center [165, 204] width 42 height 15
copy span "xiaogafy@163.com"
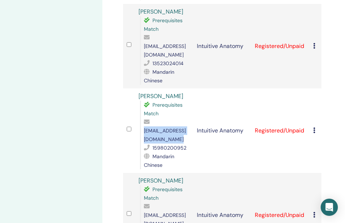
scroll to position [839, 41]
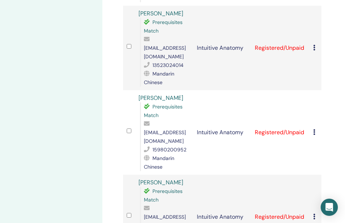
click at [161, 213] on span "alice00825@foxmail.com" at bounding box center [165, 220] width 42 height 15
copy span "alice00825@foxmail.com"
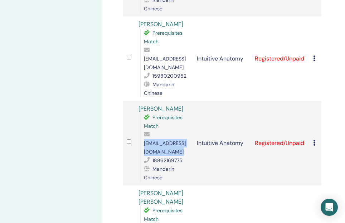
scroll to position [913, 41]
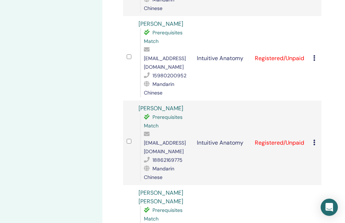
copy span "348668662@qq.com"
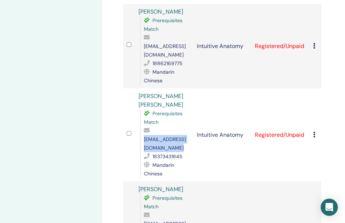
scroll to position [1013, 41]
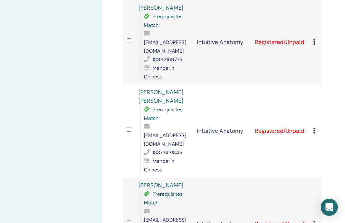
click at [168, 216] on span "chitfai27@gmail.com" at bounding box center [165, 223] width 42 height 15
copy span "chitfai27@gmail.com"
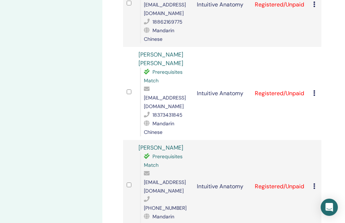
copy span "179857713@qq.com"
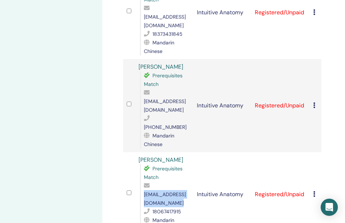
scroll to position [1137, 41]
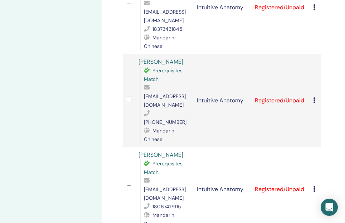
copy span "panzilu@qq.com"
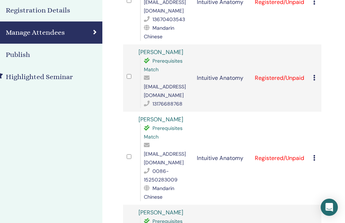
scroll to position [53, 41]
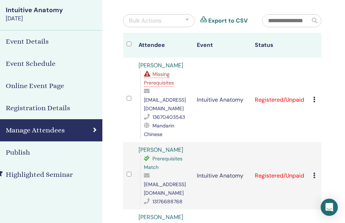
click at [159, 100] on span "3117548941@qq.com" at bounding box center [165, 104] width 42 height 15
copy span "3117548941@qq.com"
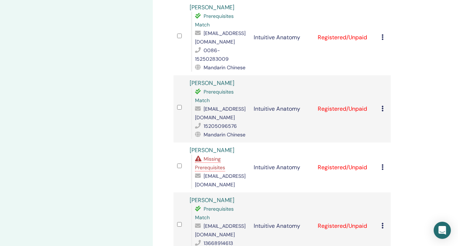
scroll to position [0, 0]
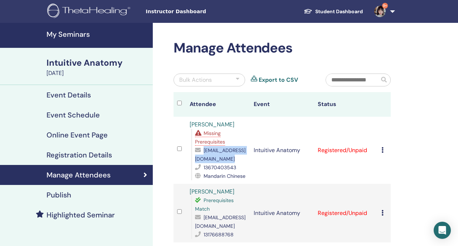
click at [59, 36] on h4 "My Seminars" at bounding box center [97, 34] width 102 height 9
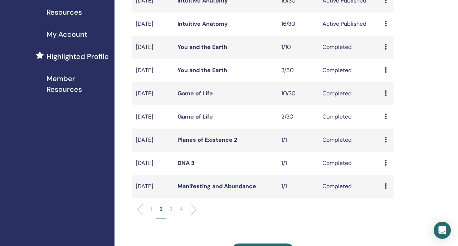
scroll to position [185, 0]
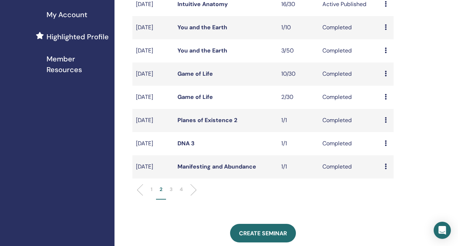
click at [190, 171] on link "Manifesting and Abundance" at bounding box center [216, 167] width 79 height 8
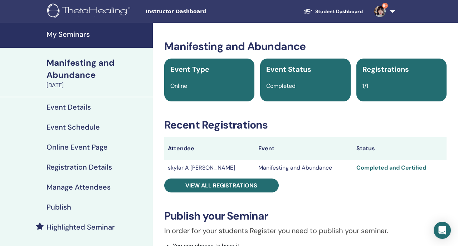
click at [99, 31] on h4 "My Seminars" at bounding box center [97, 34] width 102 height 9
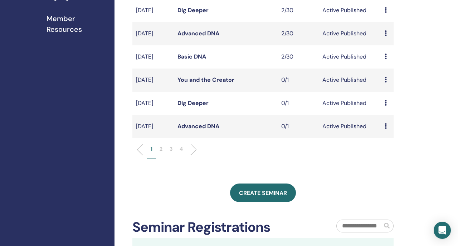
scroll to position [235, 0]
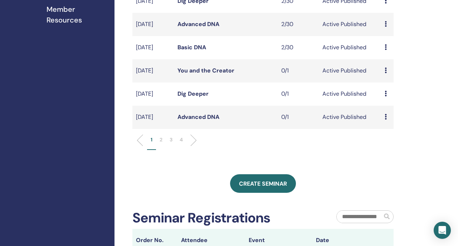
click at [163, 150] on li "2" at bounding box center [161, 143] width 10 height 14
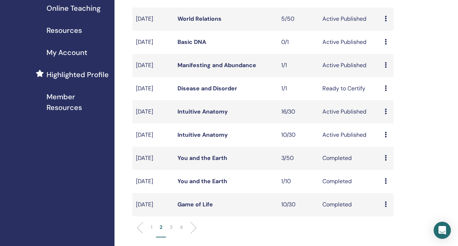
scroll to position [160, 0]
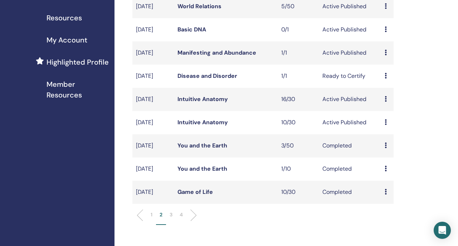
click at [216, 57] on link "Manifesting and Abundance" at bounding box center [216, 53] width 79 height 8
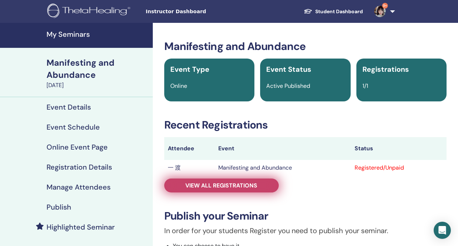
click at [212, 191] on link "View all registrations" at bounding box center [221, 186] width 114 height 14
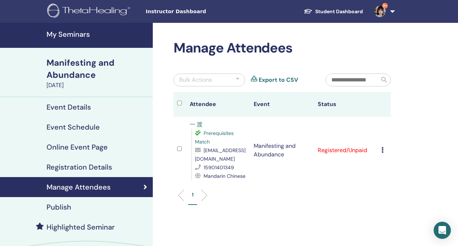
click at [384, 147] on div "Cancel Registration Do not auto-certify Mark as Paid Mark as Unpaid Mark as Abs…" at bounding box center [384, 150] width 6 height 9
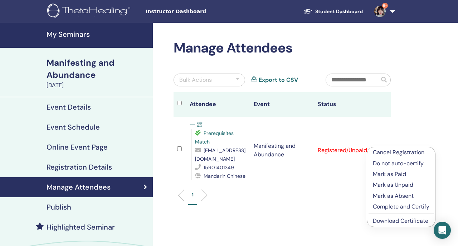
click at [374, 205] on p "Complete and Certify" at bounding box center [401, 207] width 57 height 9
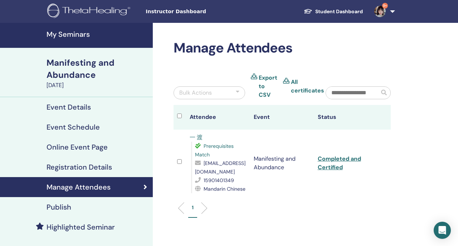
click at [94, 41] on link "My Seminars" at bounding box center [76, 35] width 153 height 25
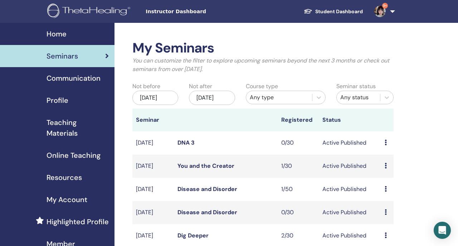
click at [393, 14] on link "9+" at bounding box center [382, 11] width 29 height 23
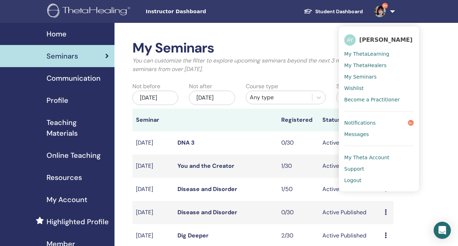
click at [390, 125] on link "Notifications 9+" at bounding box center [378, 122] width 69 height 11
